Goal: Task Accomplishment & Management: Manage account settings

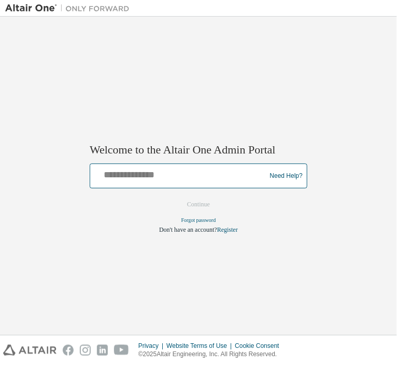
click at [176, 168] on input "text" at bounding box center [179, 173] width 170 height 15
type input "**********"
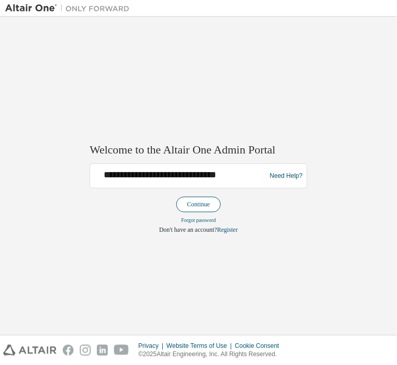
click at [186, 173] on button "Continue" at bounding box center [198, 205] width 45 height 16
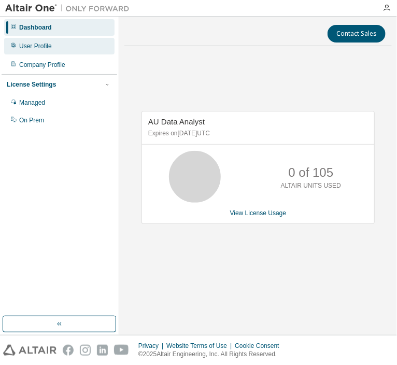
click at [67, 46] on div "User Profile" at bounding box center [59, 46] width 110 height 17
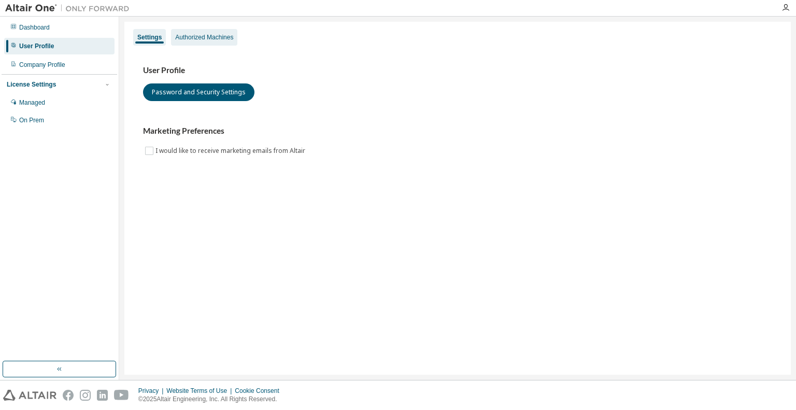
click at [199, 41] on div "Authorized Machines" at bounding box center [204, 37] width 66 height 17
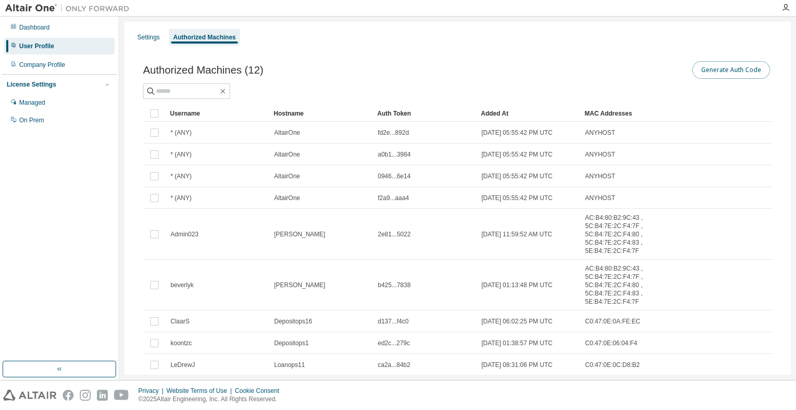
click at [396, 63] on button "Generate Auth Code" at bounding box center [731, 70] width 78 height 18
